Goal: Information Seeking & Learning: Learn about a topic

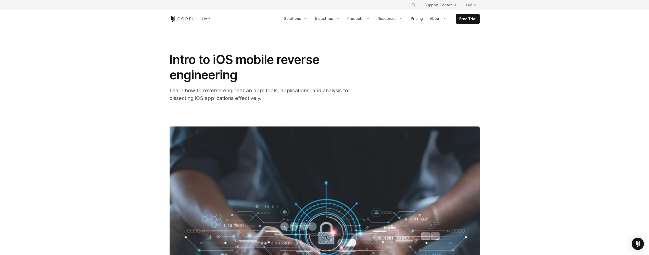
click at [329, 83] on div "Intro to iOS mobile reverse engineering Learn how to reverse engineer an app: t…" at bounding box center [271, 77] width 204 height 50
click at [51, 23] on header "× Search our site... Support Center Login" at bounding box center [324, 14] width 649 height 28
click at [486, 83] on div "Intro to iOS mobile reverse engineering Learn how to reverse engineer an app: t…" at bounding box center [324, 193] width 326 height 330
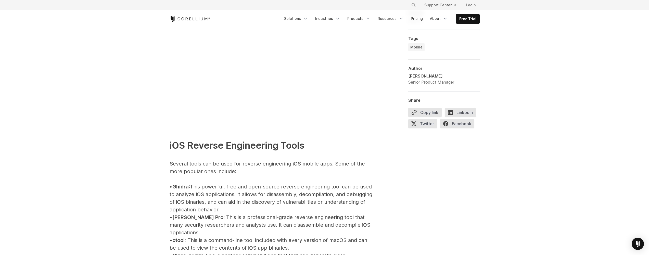
scroll to position [564, 0]
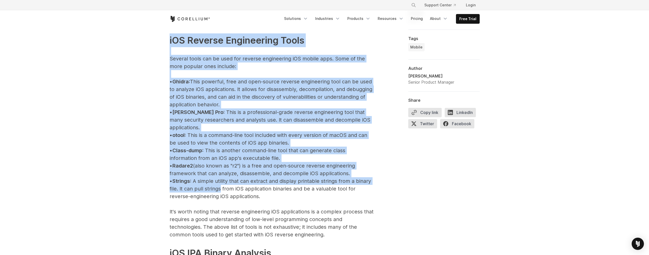
drag, startPoint x: 159, startPoint y: 35, endPoint x: 236, endPoint y: 179, distance: 164.0
click at [236, 178] on p "iOS Reverse Engineering Tools Several tools can be used for reverse engineering…" at bounding box center [271, 192] width 204 height 349
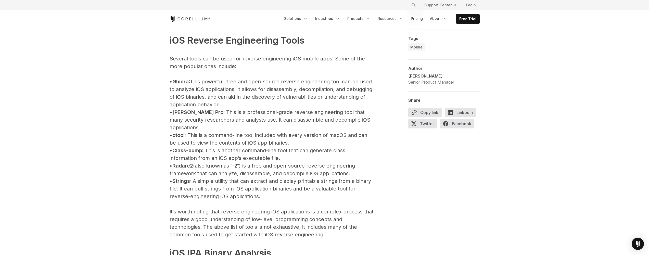
scroll to position [568, 0]
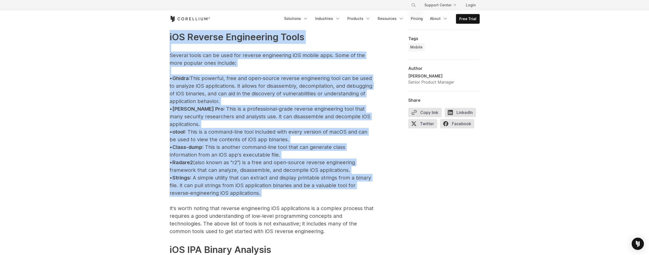
drag, startPoint x: 271, startPoint y: 177, endPoint x: 165, endPoint y: 39, distance: 173.6
drag, startPoint x: 165, startPoint y: 36, endPoint x: 226, endPoint y: 201, distance: 175.9
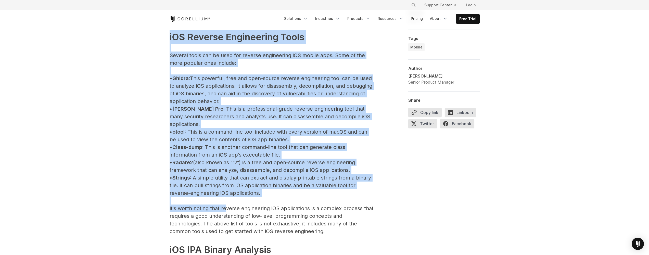
click at [226, 201] on p "iOS Reverse Engineering Tools Several tools can be used for reverse engineering…" at bounding box center [271, 189] width 204 height 349
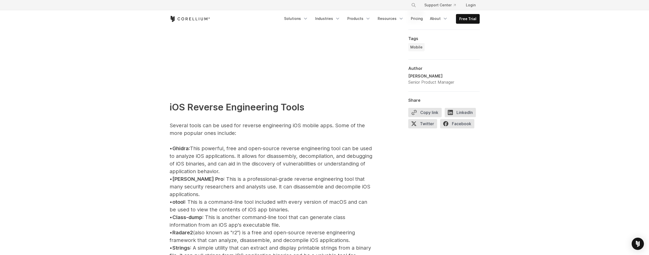
scroll to position [525, 0]
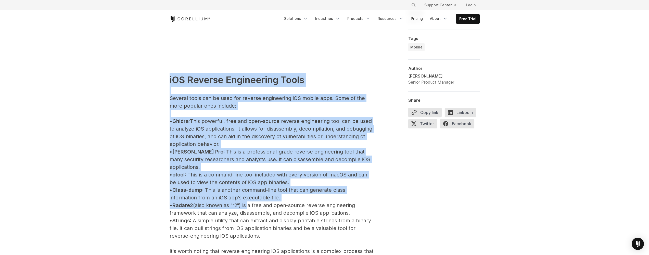
drag, startPoint x: 113, startPoint y: 84, endPoint x: 253, endPoint y: 198, distance: 179.7
click at [253, 198] on p "iOS Reverse Engineering Tools Several tools can be used for reverse engineering…" at bounding box center [271, 232] width 204 height 349
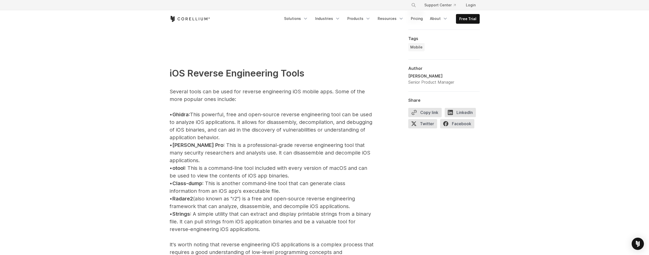
scroll to position [535, 0]
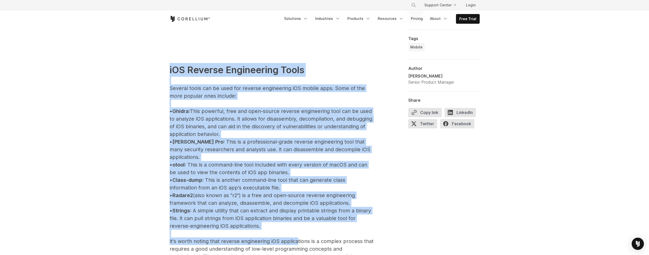
drag, startPoint x: 293, startPoint y: 226, endPoint x: 124, endPoint y: 65, distance: 233.8
